Goal: Navigation & Orientation: Find specific page/section

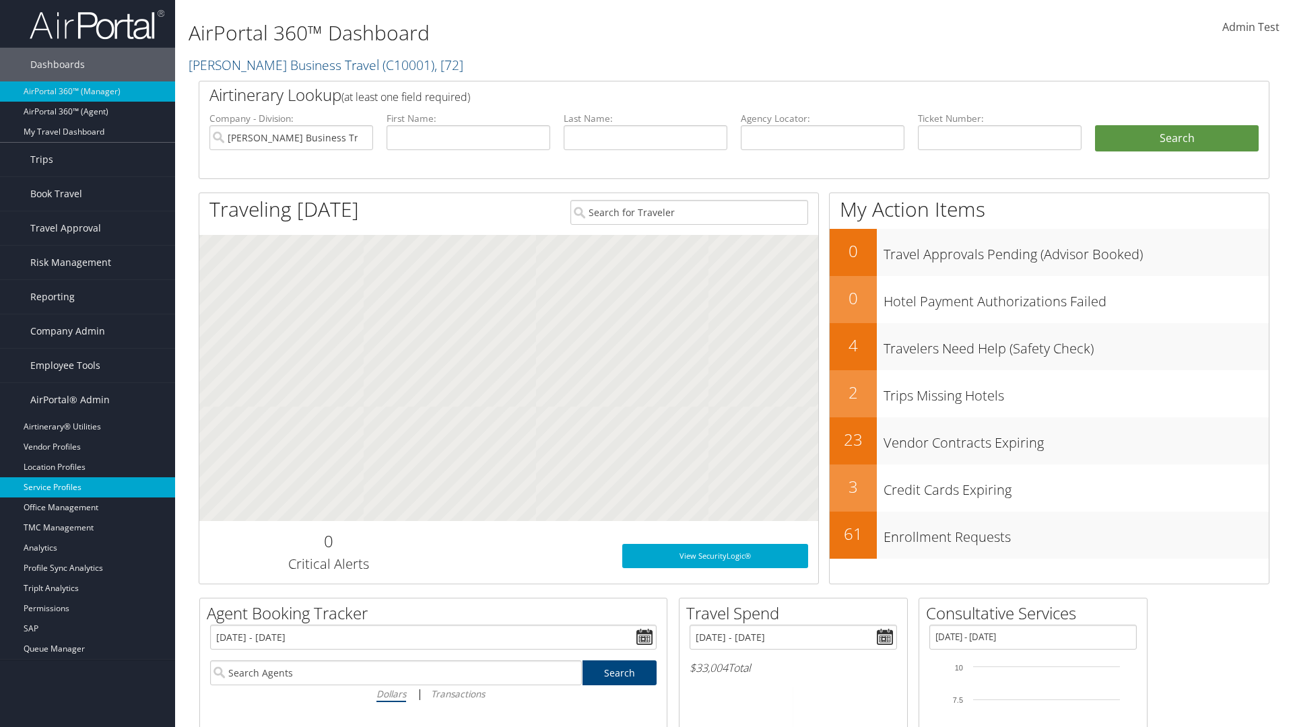
click at [88, 487] on link "Service Profiles" at bounding box center [87, 487] width 175 height 20
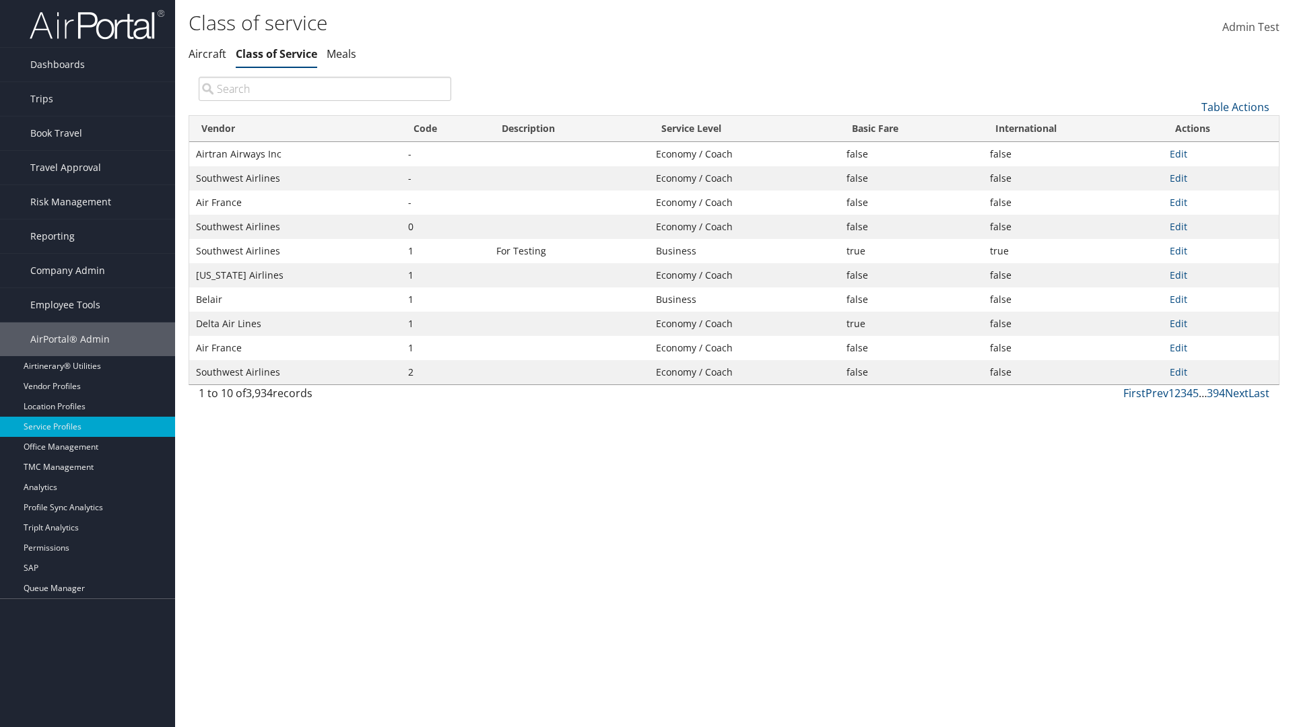
click at [445, 129] on th "Code" at bounding box center [445, 129] width 88 height 26
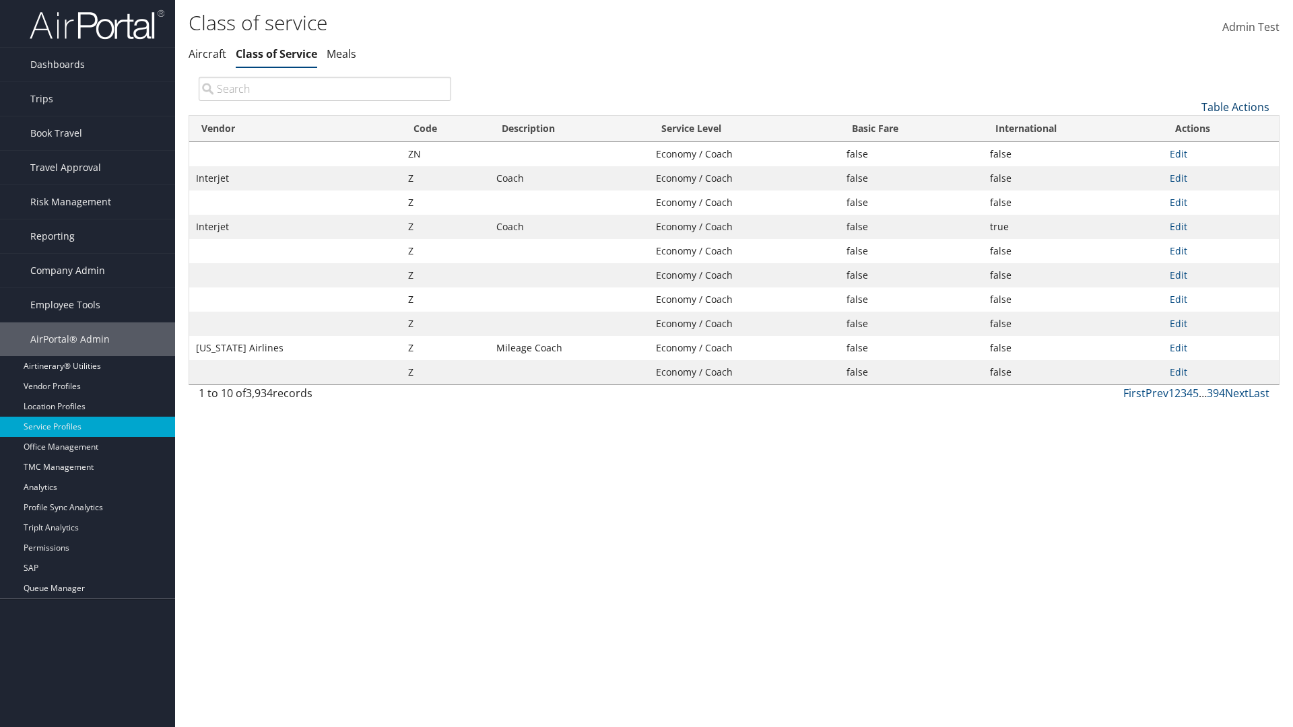
click at [445, 129] on th "Code" at bounding box center [445, 129] width 88 height 26
click at [1235, 106] on link "Table Actions" at bounding box center [1235, 107] width 68 height 15
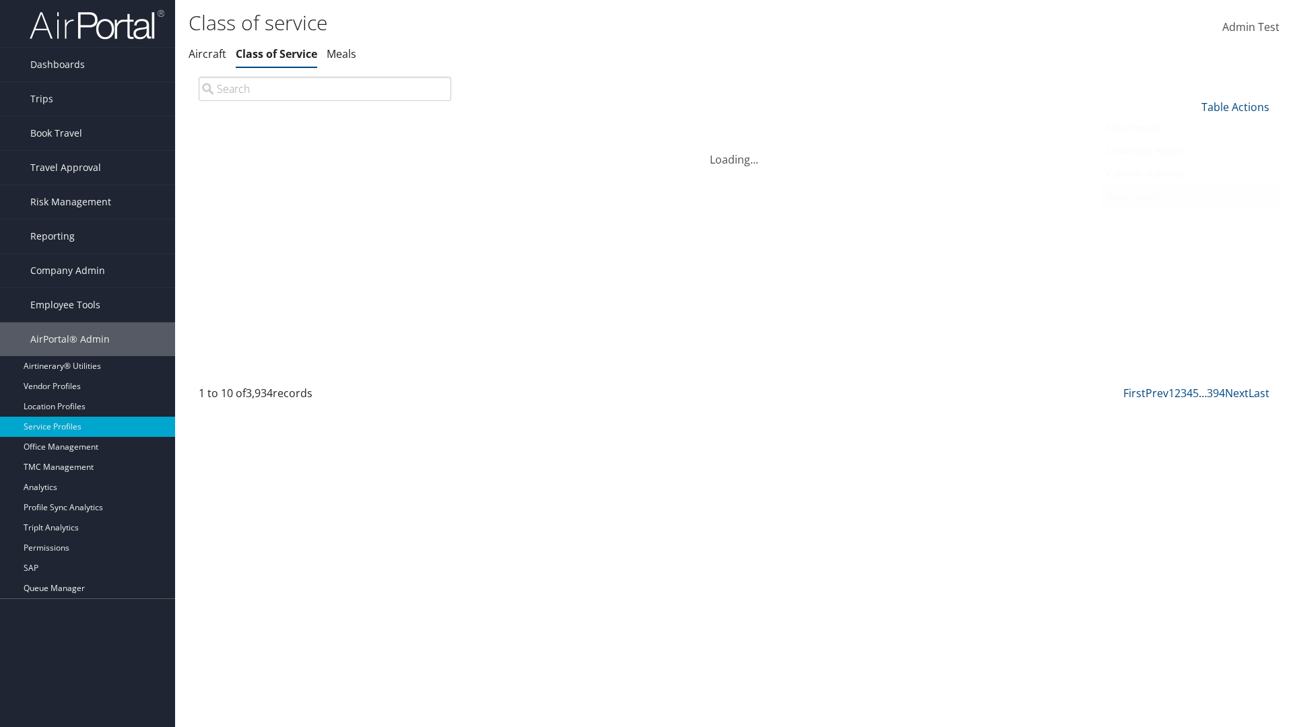
click at [1190, 196] on link "Page Length" at bounding box center [1189, 196] width 177 height 23
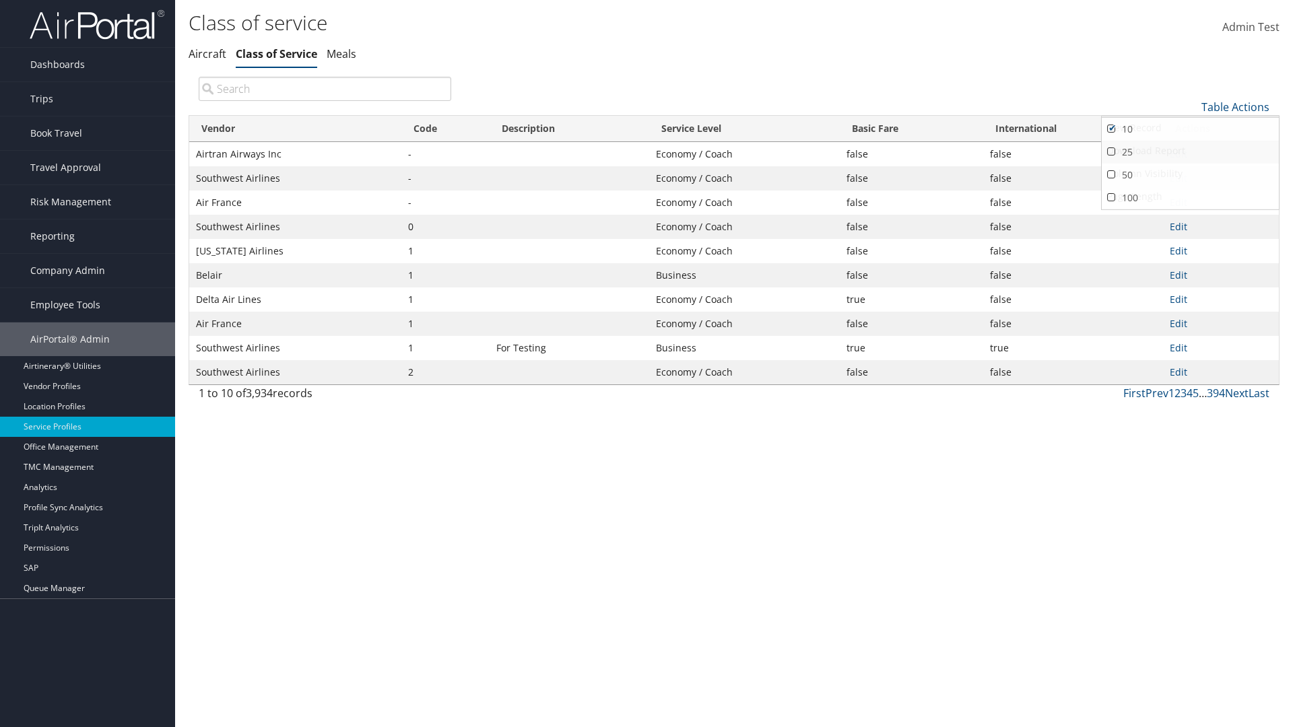
click at [1190, 151] on link "25" at bounding box center [1189, 152] width 177 height 23
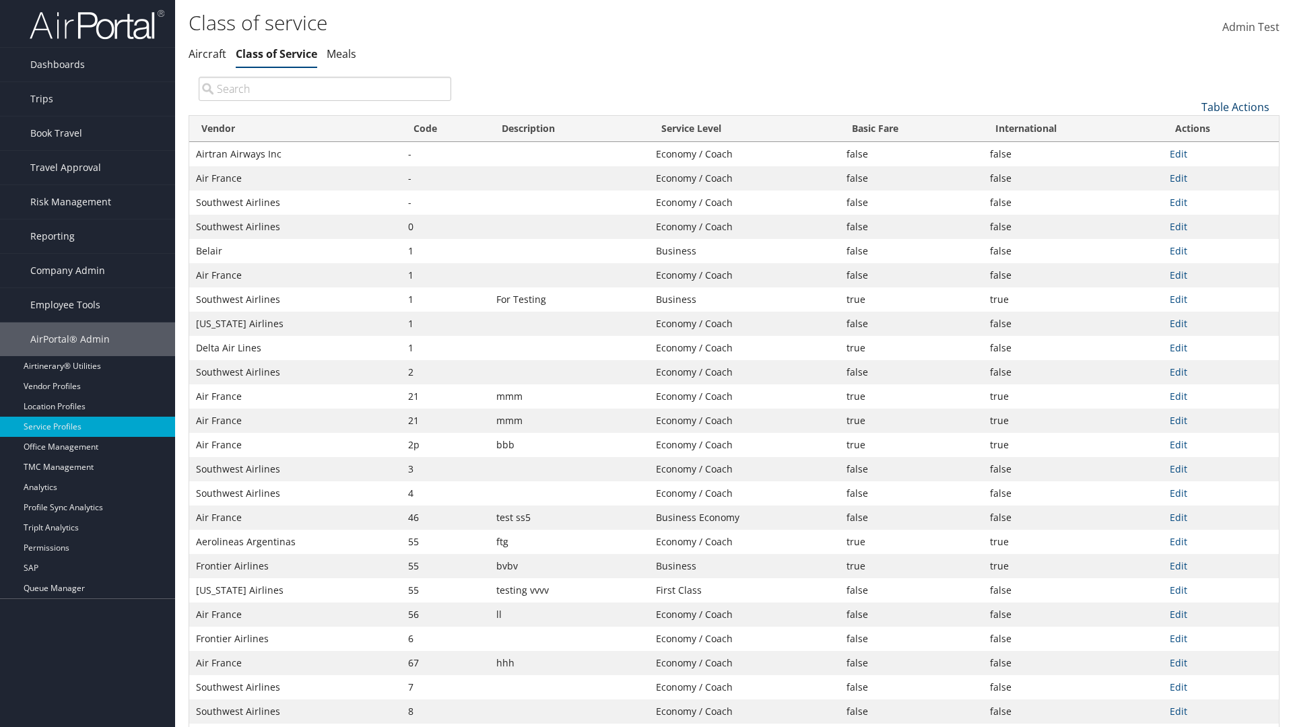
click at [1235, 106] on link "Table Actions" at bounding box center [1235, 107] width 68 height 15
click at [1190, 196] on link "Page Length" at bounding box center [1189, 196] width 177 height 23
click at [1190, 174] on link "50" at bounding box center [1189, 175] width 177 height 23
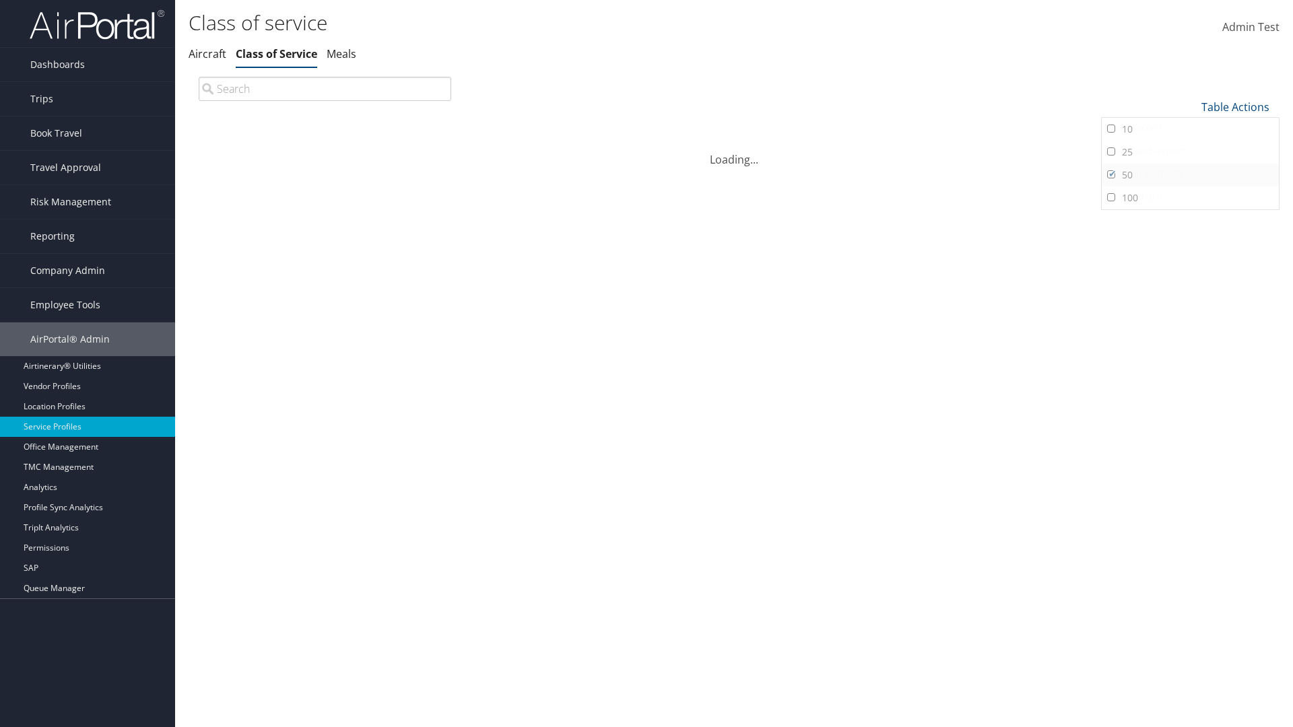
scroll to position [44, 0]
